Goal: Check status: Check status

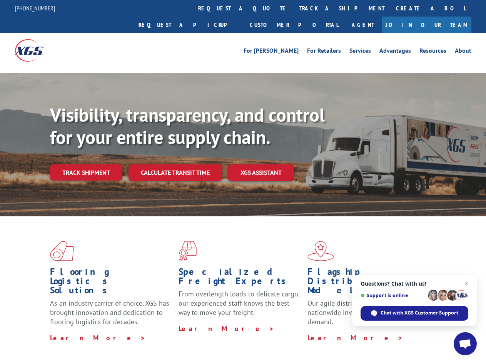
click at [243, 181] on div "Visibility, transparency, and control for your entire supply chain. Track shipm…" at bounding box center [268, 157] width 436 height 107
click at [294, 8] on link "track a shipment" at bounding box center [342, 8] width 97 height 17
click at [0, 0] on div "Track Shipment Enter your information below to track your shipment(s). Select c…" at bounding box center [0, 0] width 0 height 0
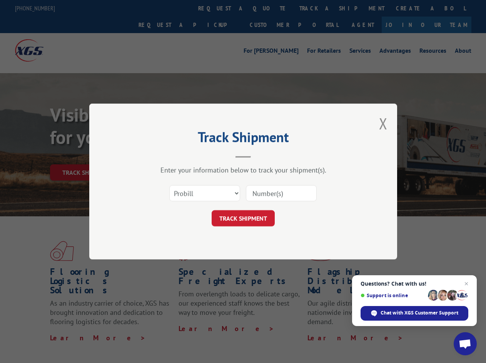
click at [86, 155] on div "Track Shipment Enter your information below to track your shipment(s). Select c…" at bounding box center [243, 181] width 486 height 363
click at [175, 155] on header "Track Shipment" at bounding box center [243, 145] width 231 height 26
click at [261, 155] on header "Track Shipment" at bounding box center [243, 145] width 231 height 26
click at [465, 344] on span "Open chat" at bounding box center [465, 344] width 13 height 11
